Goal: Task Accomplishment & Management: Manage account settings

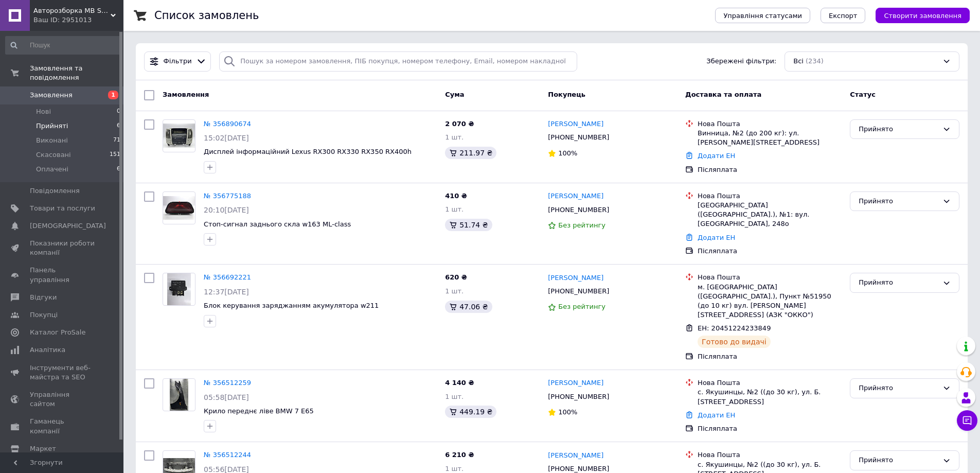
click at [96, 119] on li "Прийняті 6" at bounding box center [63, 126] width 127 height 14
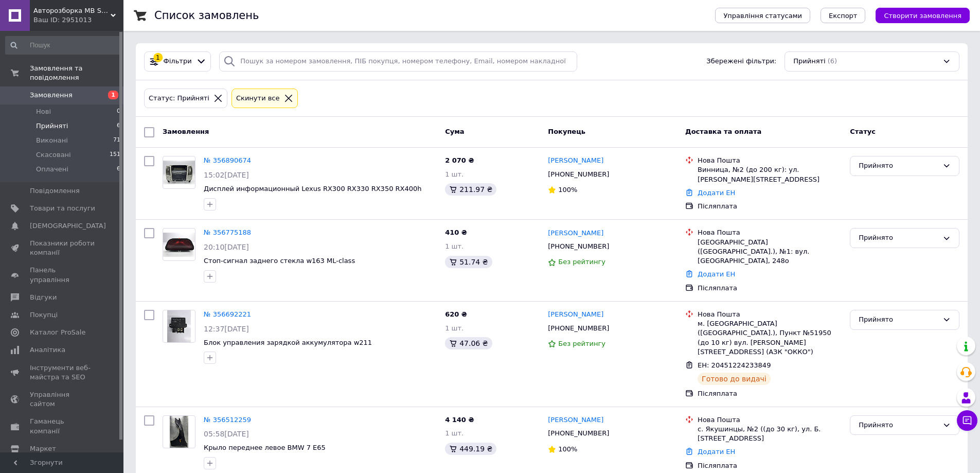
click at [69, 119] on li "Прийняті 6" at bounding box center [63, 126] width 127 height 14
click at [578, 176] on div "[PHONE_NUMBER]" at bounding box center [578, 174] width 65 height 13
copy div "380968286198"
click at [284, 60] on input "search" at bounding box center [398, 61] width 358 height 20
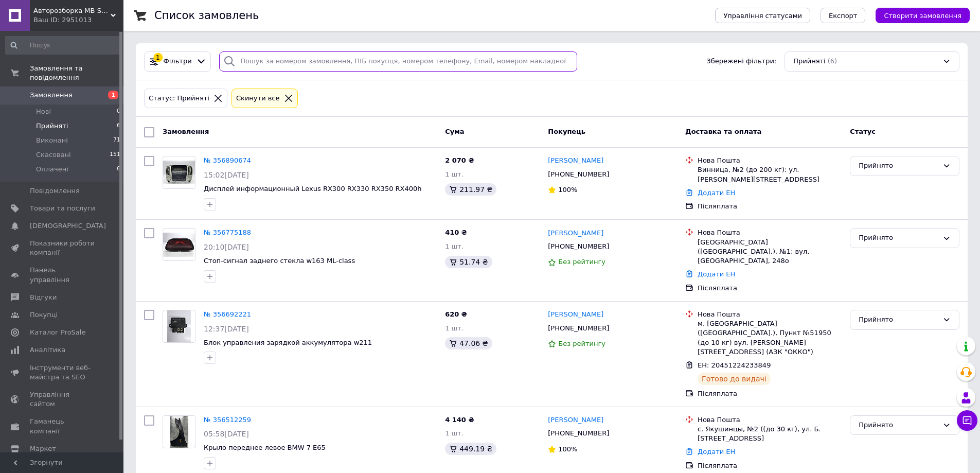
paste input "380968286198"
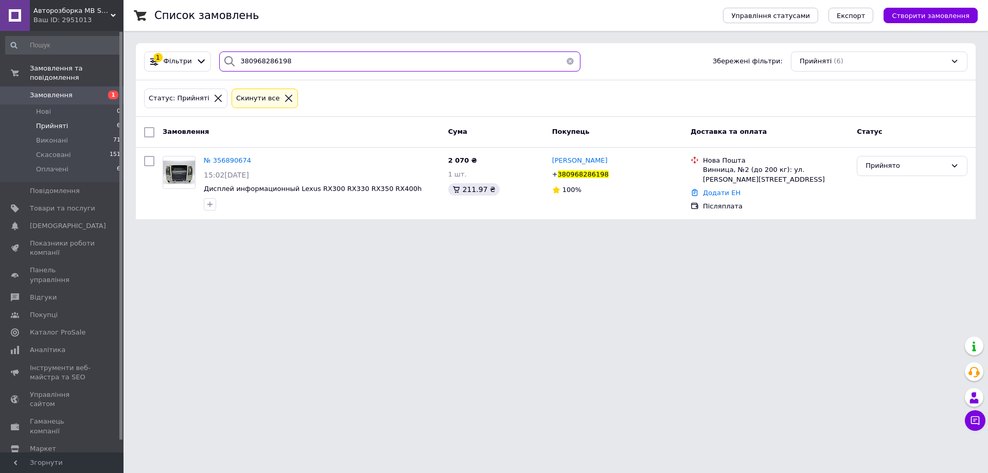
type input "380968286198"
click at [89, 91] on span "Замовлення" at bounding box center [62, 95] width 65 height 9
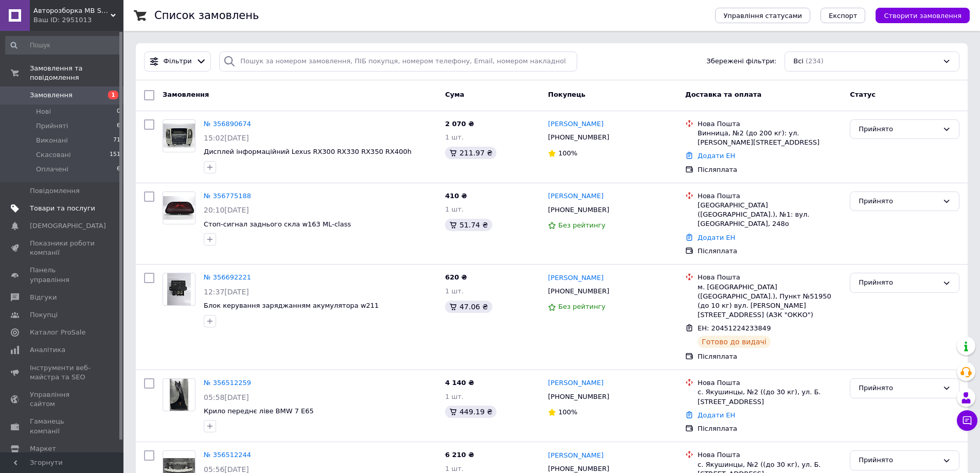
click at [49, 204] on span "Товари та послуги" at bounding box center [62, 208] width 65 height 9
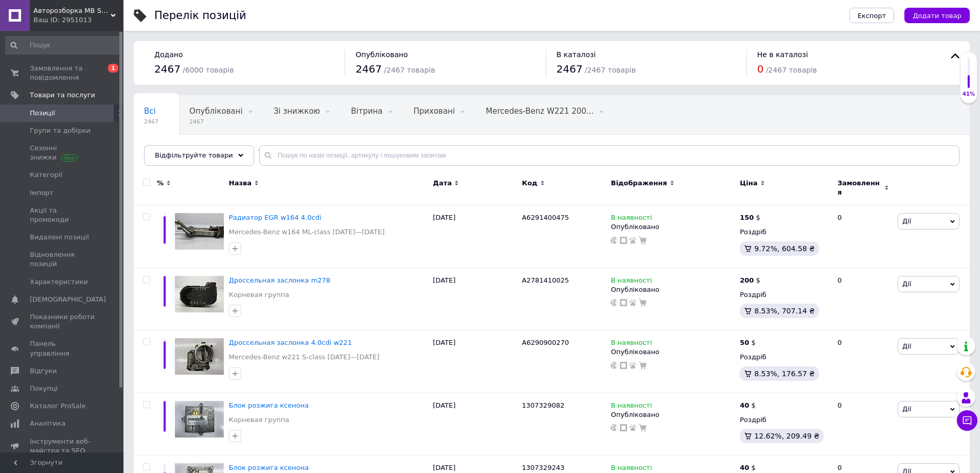
click at [87, 115] on span "Позиції" at bounding box center [62, 113] width 65 height 9
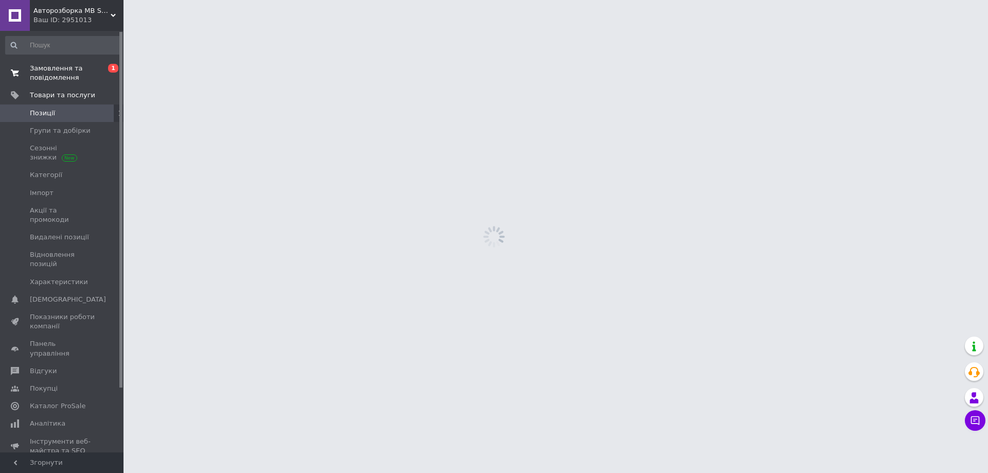
click at [94, 71] on span "Замовлення та повідомлення" at bounding box center [62, 73] width 65 height 19
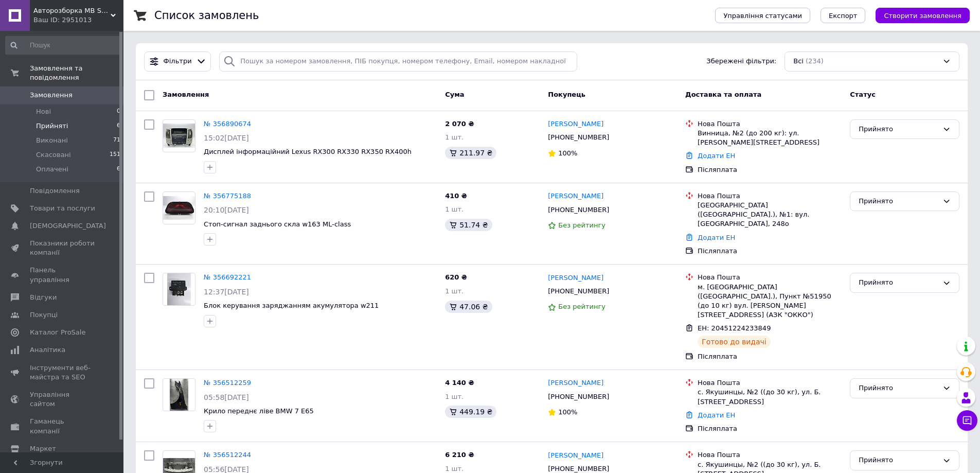
click at [83, 119] on li "Прийняті 6" at bounding box center [63, 126] width 127 height 14
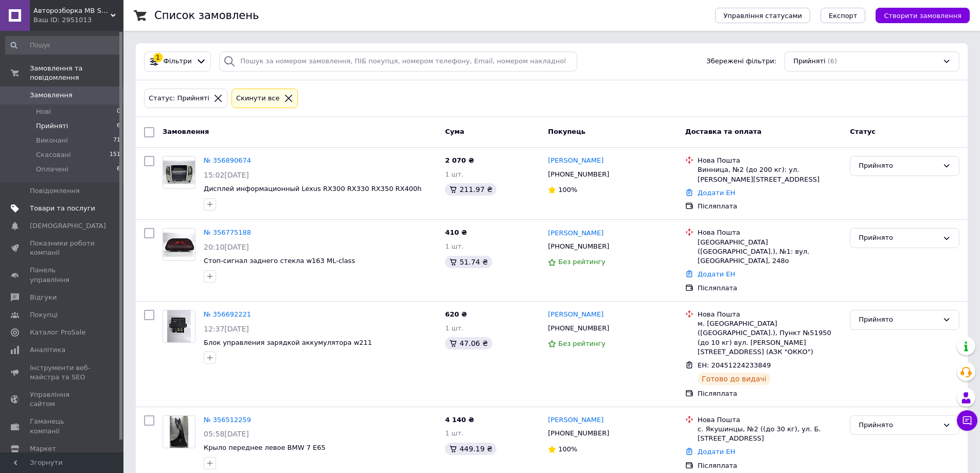
click at [74, 204] on span "Товари та послуги" at bounding box center [62, 208] width 65 height 9
